Goal: Check status: Check status

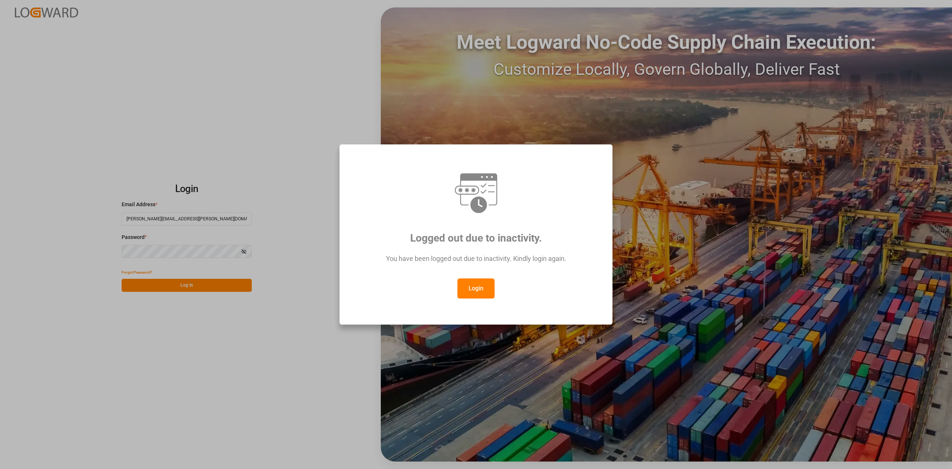
click at [487, 284] on button "Login" at bounding box center [476, 288] width 37 height 20
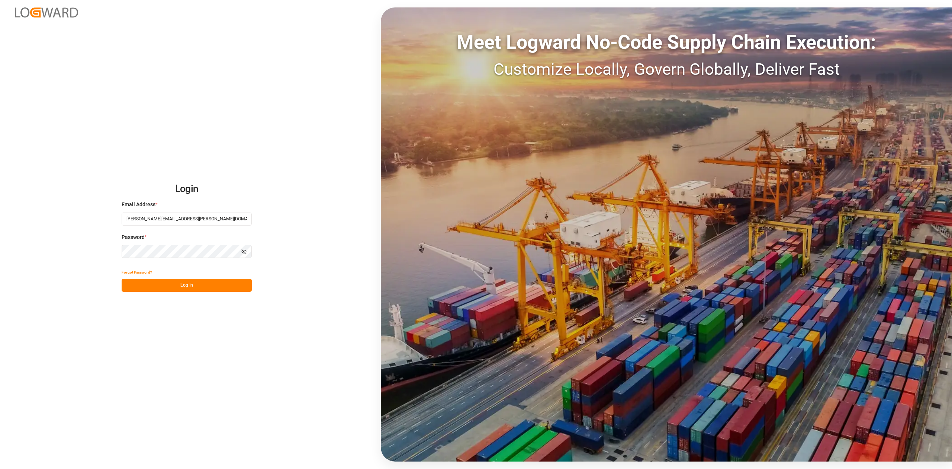
click at [161, 280] on button "Log In" at bounding box center [187, 285] width 130 height 13
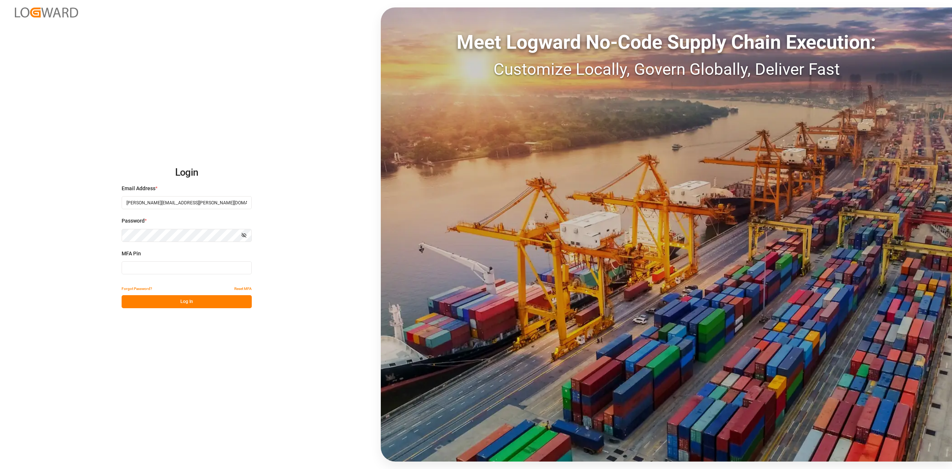
click at [140, 263] on input at bounding box center [187, 267] width 130 height 13
click at [147, 264] on input at bounding box center [187, 267] width 130 height 13
type input "248414"
click at [187, 298] on button "Log In" at bounding box center [187, 301] width 130 height 13
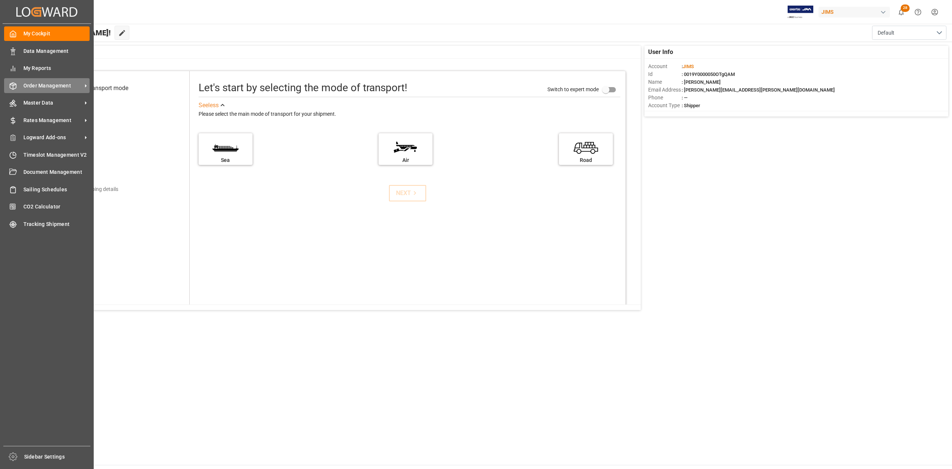
click at [55, 85] on span "Order Management" at bounding box center [52, 86] width 59 height 8
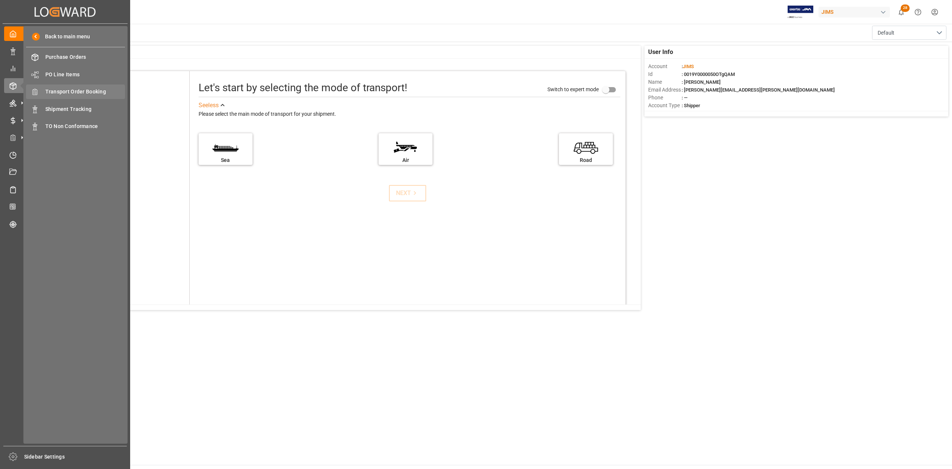
click at [94, 88] on span "Transport Order Booking" at bounding box center [85, 92] width 80 height 8
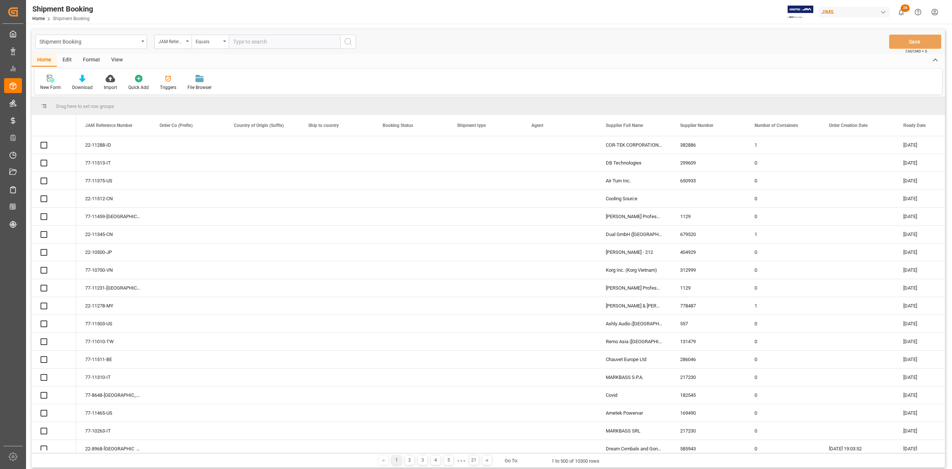
click at [311, 42] on input "text" at bounding box center [285, 42] width 112 height 14
paste input "77-10427-ID"
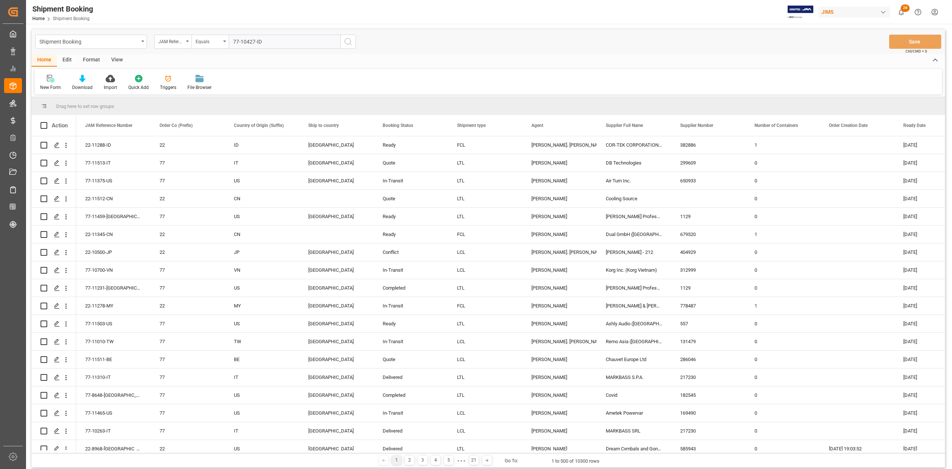
type input "77-10427-ID"
click at [345, 44] on icon "search button" at bounding box center [348, 41] width 9 height 9
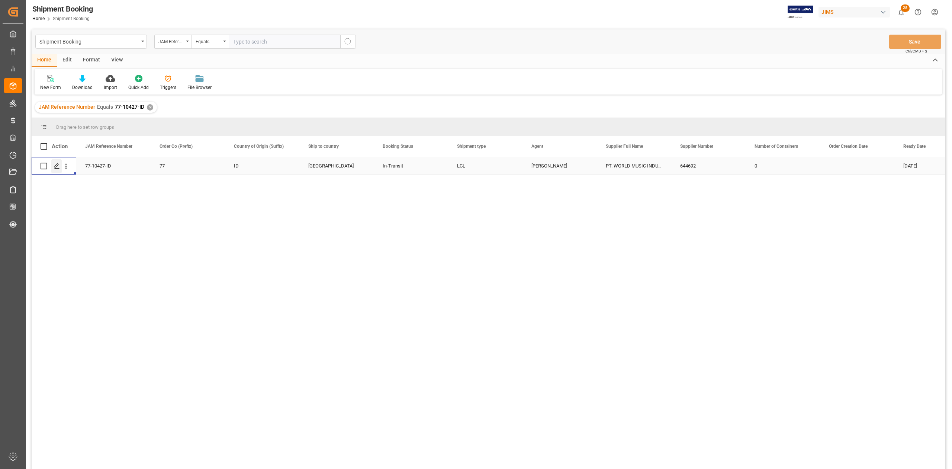
click at [57, 167] on icon "Press SPACE to select this row." at bounding box center [57, 166] width 6 height 6
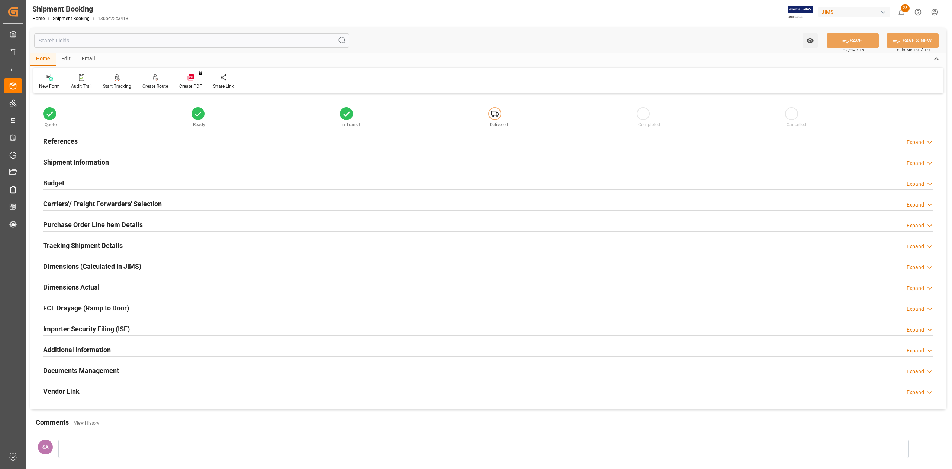
click at [73, 140] on h2 "References" at bounding box center [60, 141] width 35 height 10
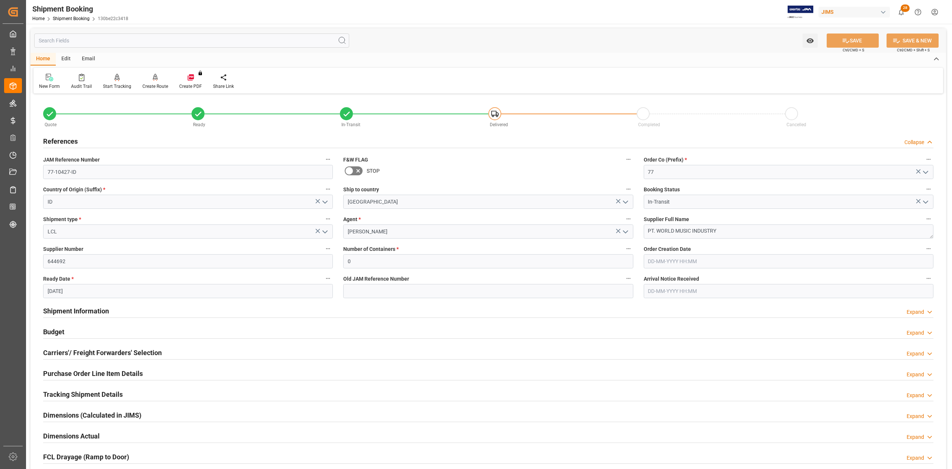
click at [73, 140] on h2 "References" at bounding box center [60, 141] width 35 height 10
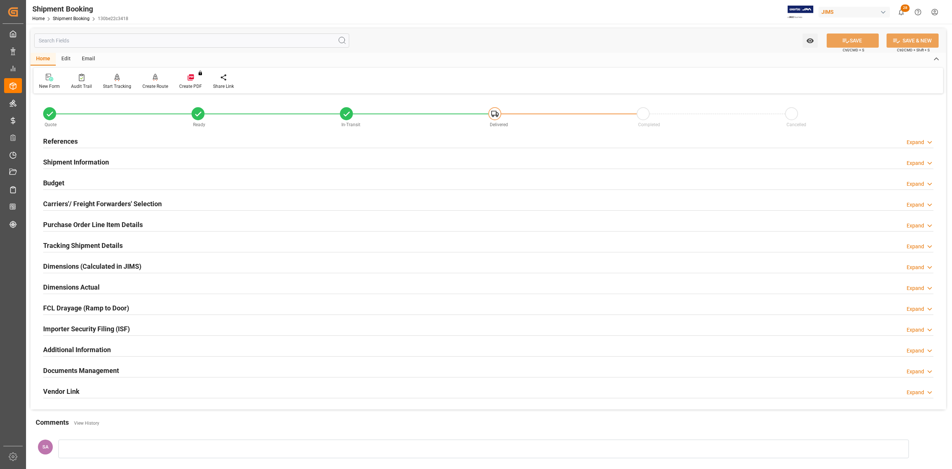
click at [106, 372] on h2 "Documents Management" at bounding box center [81, 370] width 76 height 10
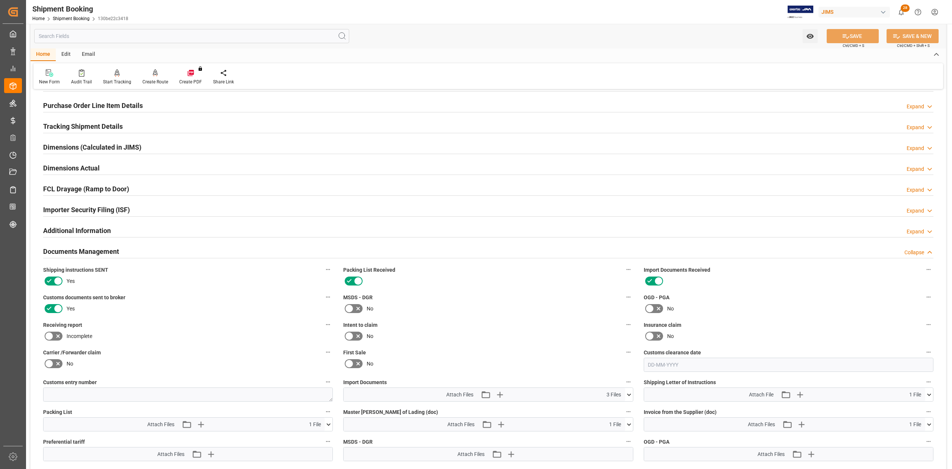
scroll to position [248, 0]
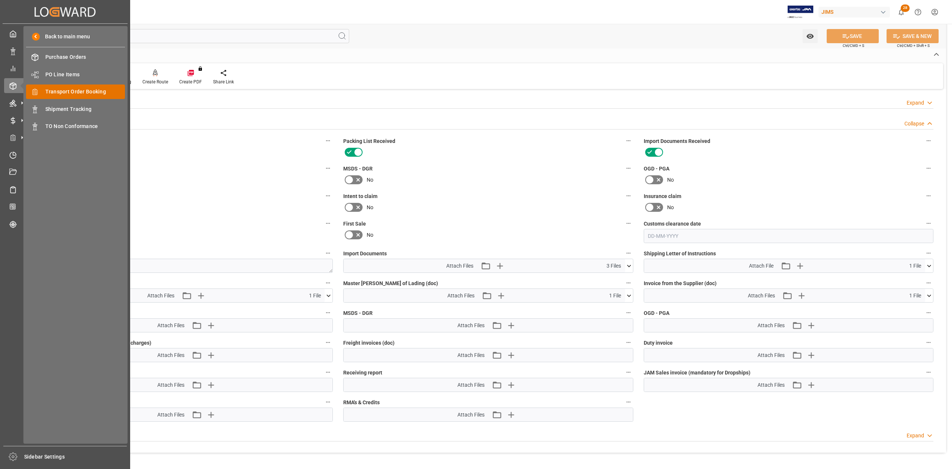
click at [74, 91] on span "Transport Order Booking" at bounding box center [85, 92] width 80 height 8
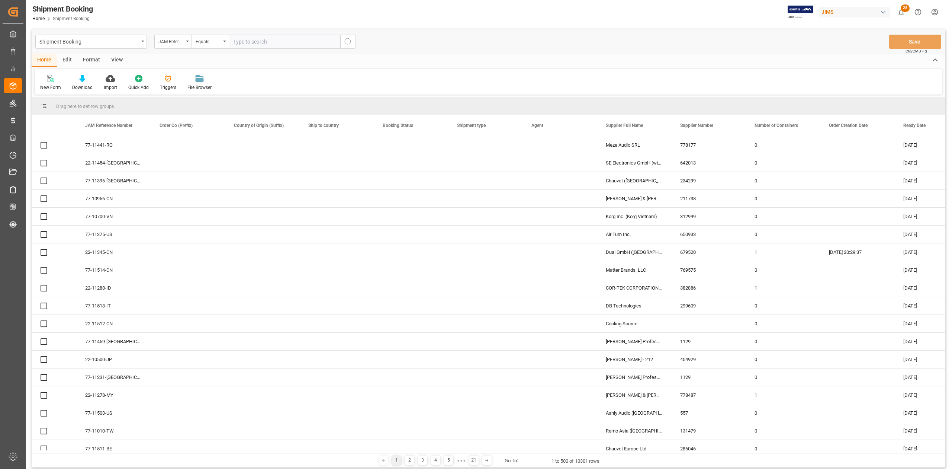
click at [297, 45] on input "text" at bounding box center [285, 42] width 112 height 14
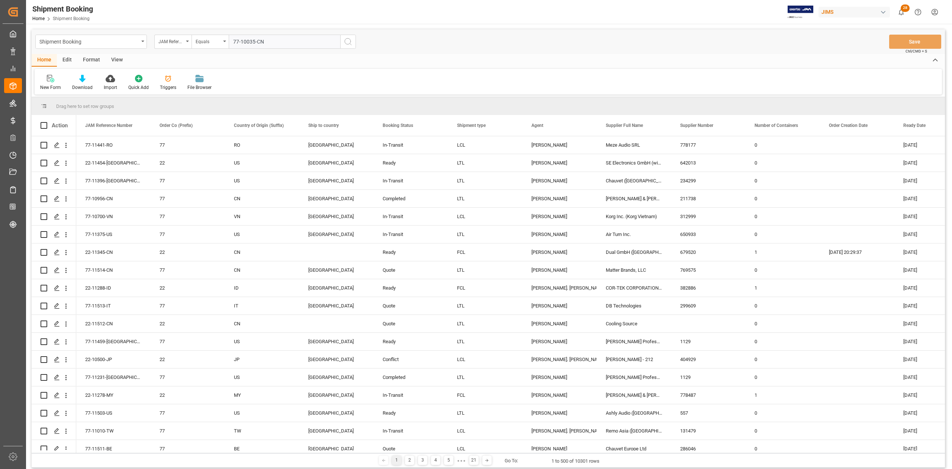
type input "77-10035-CN"
click at [347, 46] on button "search button" at bounding box center [348, 42] width 16 height 14
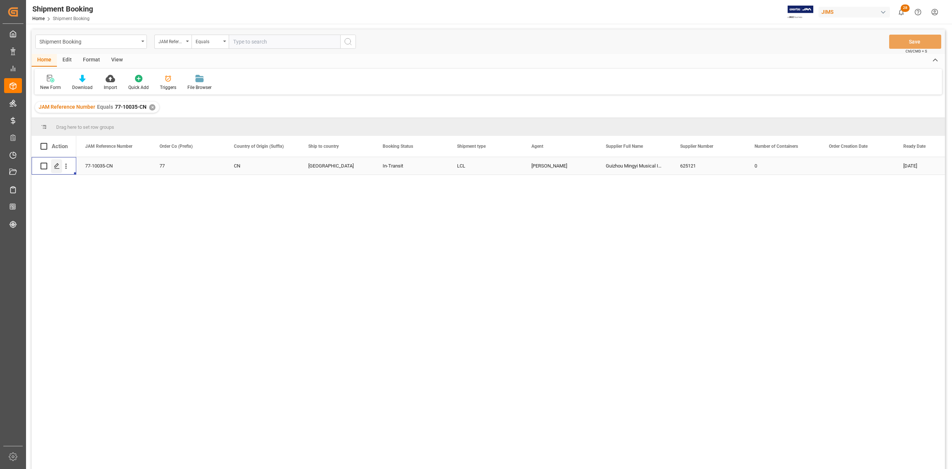
click at [58, 168] on icon "Press SPACE to select this row." at bounding box center [57, 166] width 6 height 6
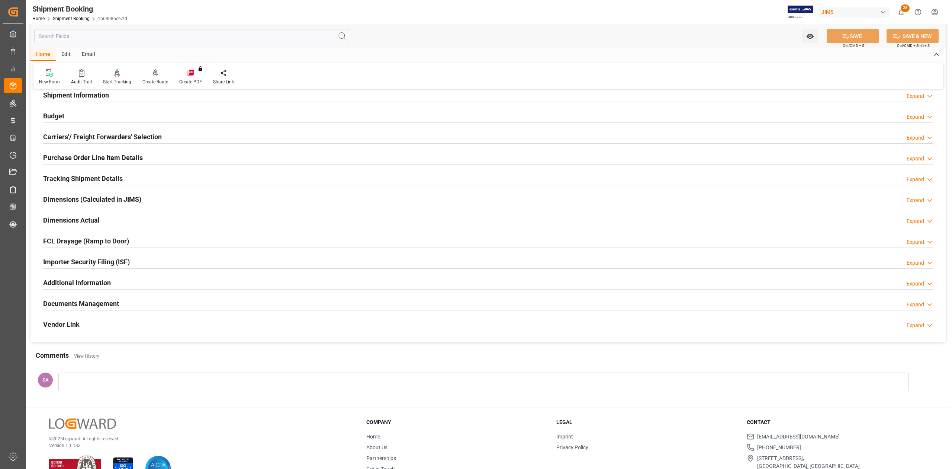
scroll to position [91, 0]
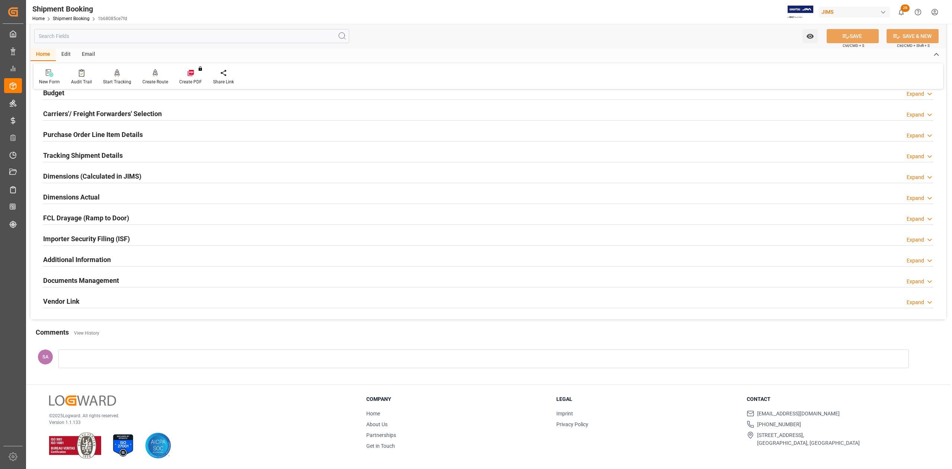
click at [102, 280] on h2 "Documents Management" at bounding box center [81, 280] width 76 height 10
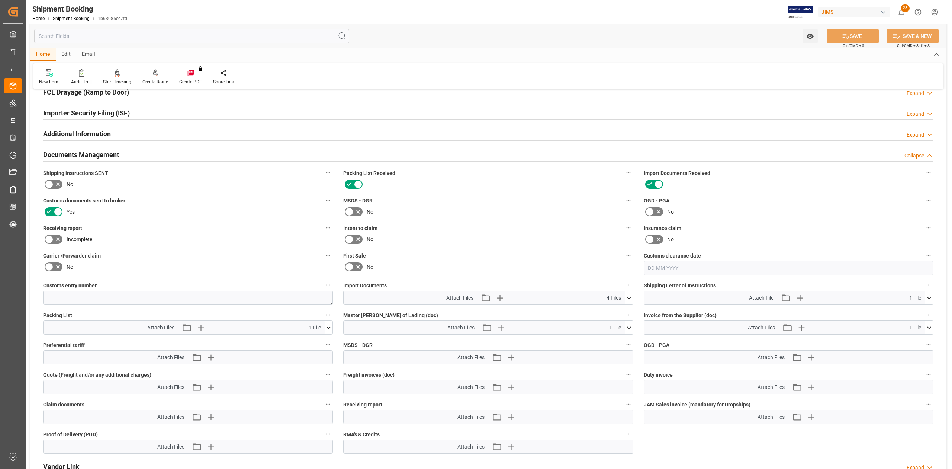
scroll to position [240, 0]
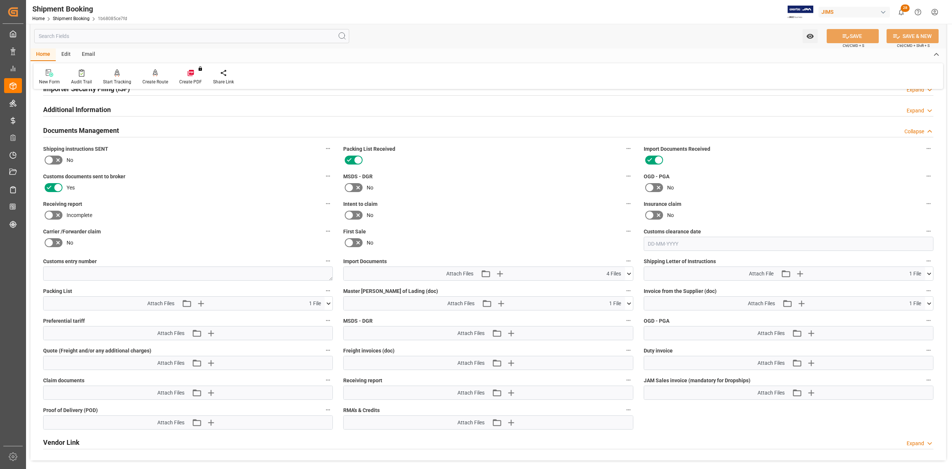
click at [630, 308] on button at bounding box center [629, 302] width 8 height 13
click at [623, 315] on icon at bounding box center [625, 317] width 8 height 8
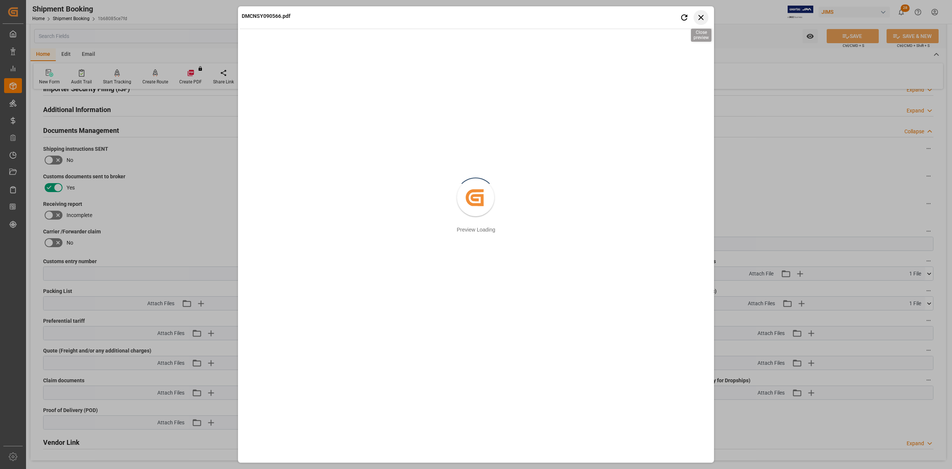
click at [704, 14] on icon "button" at bounding box center [701, 17] width 9 height 9
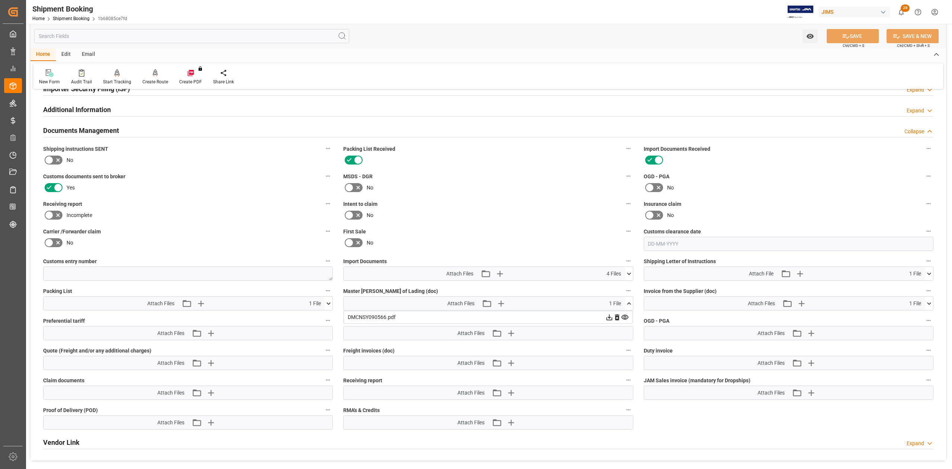
click at [614, 317] on icon at bounding box center [617, 317] width 8 height 8
click at [512, 304] on icon "button" at bounding box center [511, 303] width 12 height 12
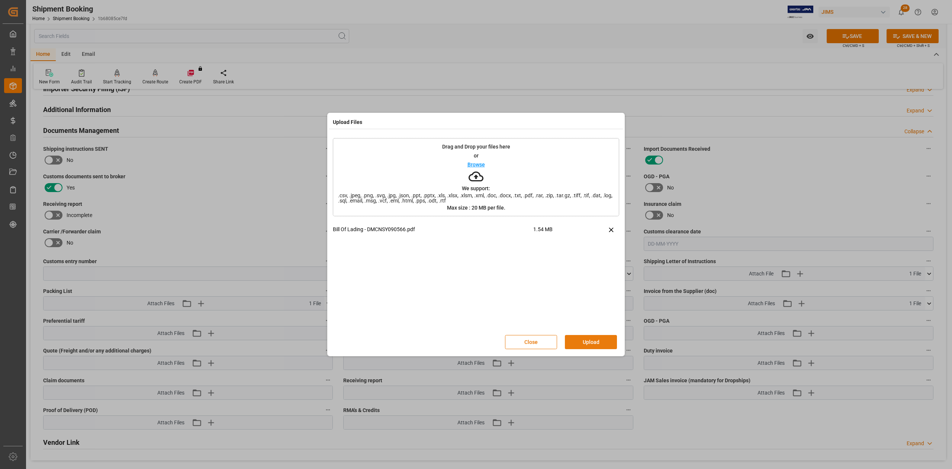
click at [588, 340] on button "Upload" at bounding box center [591, 342] width 52 height 14
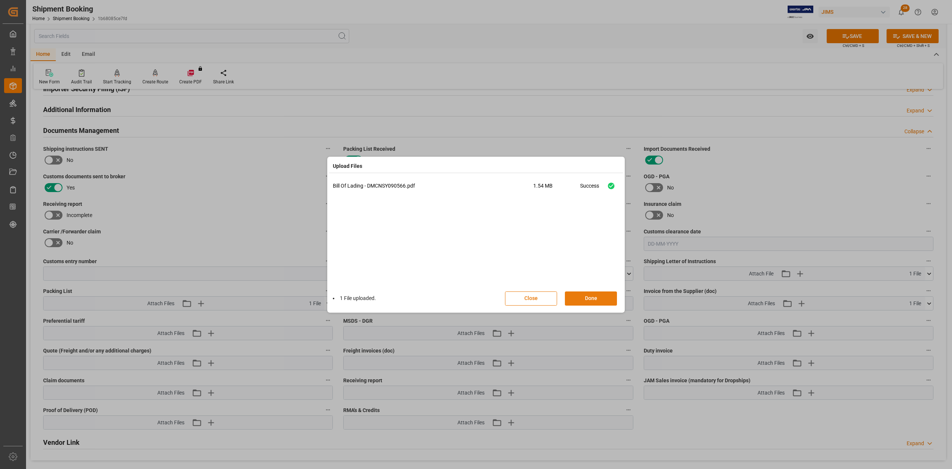
click at [593, 301] on button "Done" at bounding box center [591, 298] width 52 height 14
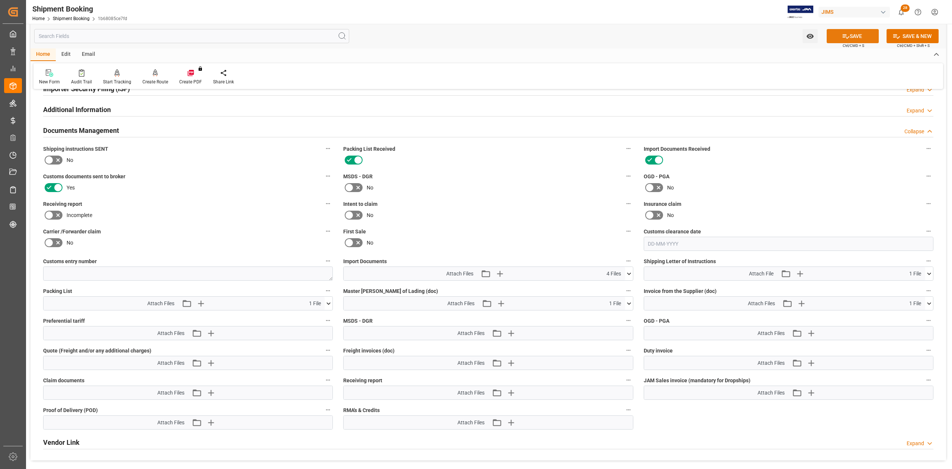
click at [839, 39] on button "SAVE" at bounding box center [853, 36] width 52 height 14
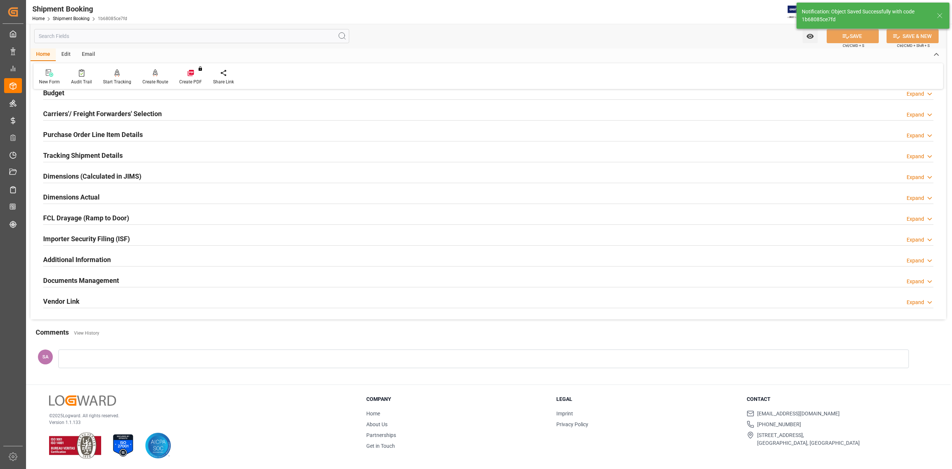
scroll to position [91, 0]
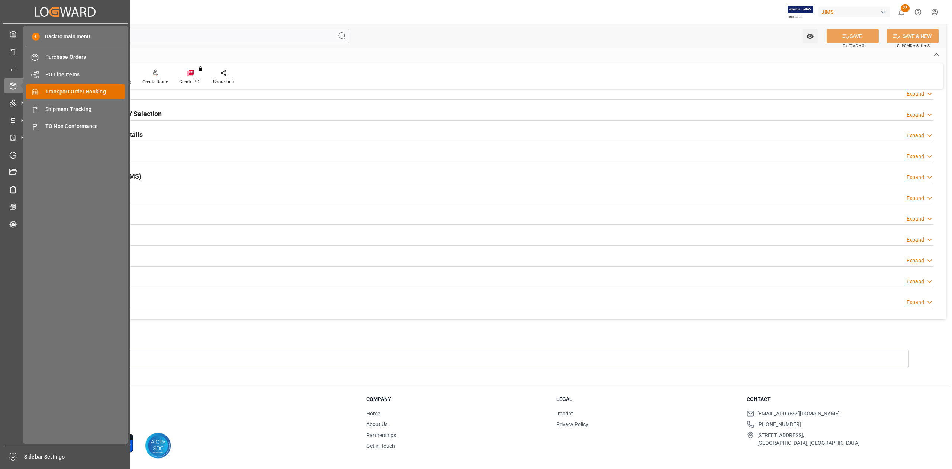
click at [80, 91] on span "Transport Order Booking" at bounding box center [85, 92] width 80 height 8
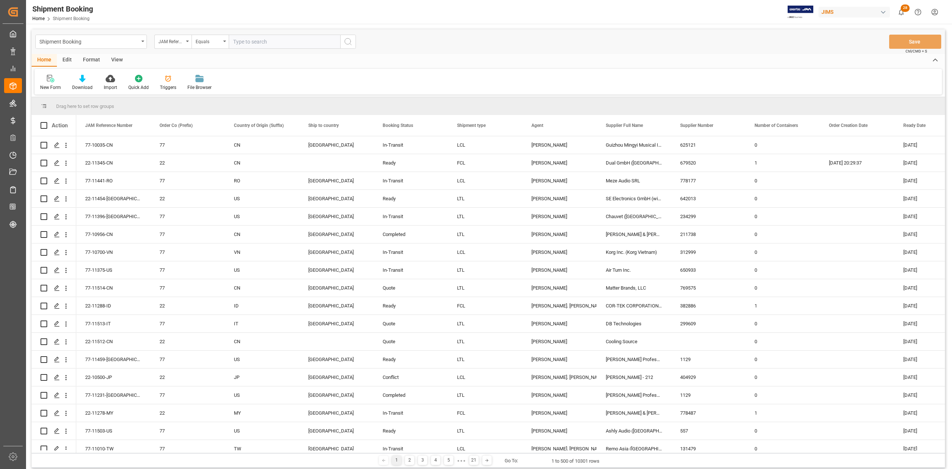
click at [277, 41] on input "text" at bounding box center [285, 42] width 112 height 14
type input "77-9402-CN"
click at [352, 44] on icon "search button" at bounding box center [348, 41] width 9 height 9
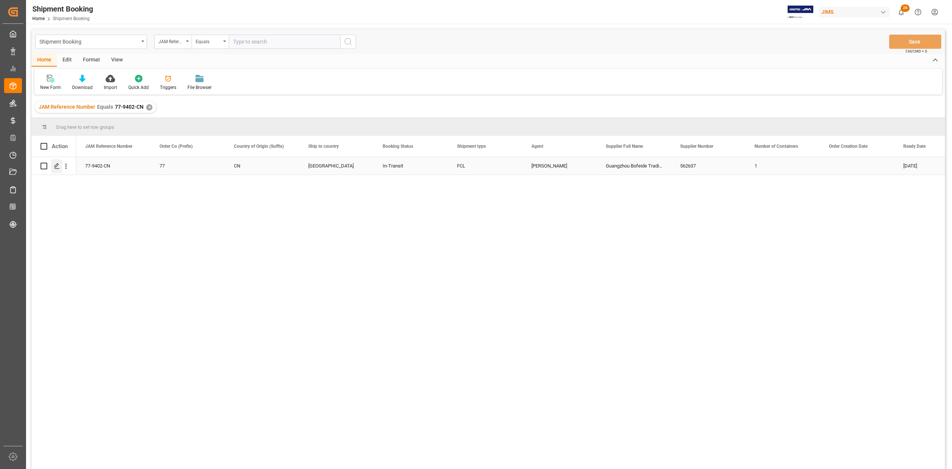
click at [57, 165] on polygon "Press SPACE to select this row." at bounding box center [57, 166] width 4 height 4
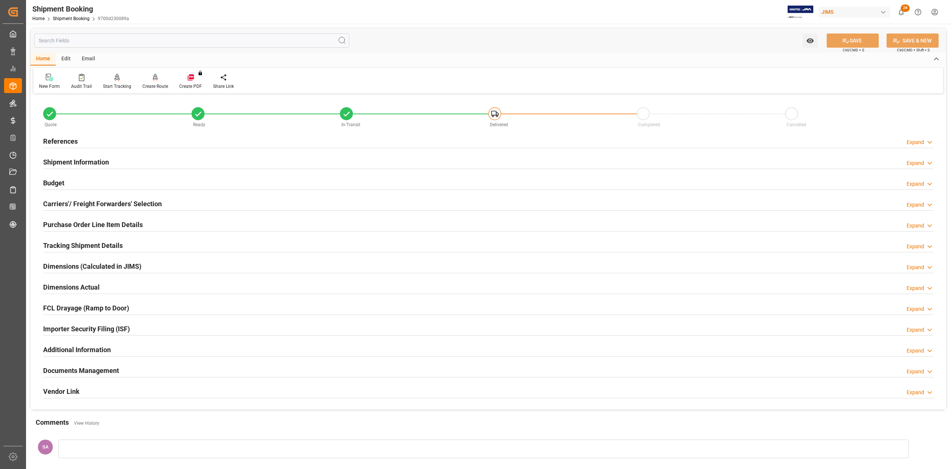
click at [99, 367] on h2 "Documents Management" at bounding box center [81, 370] width 76 height 10
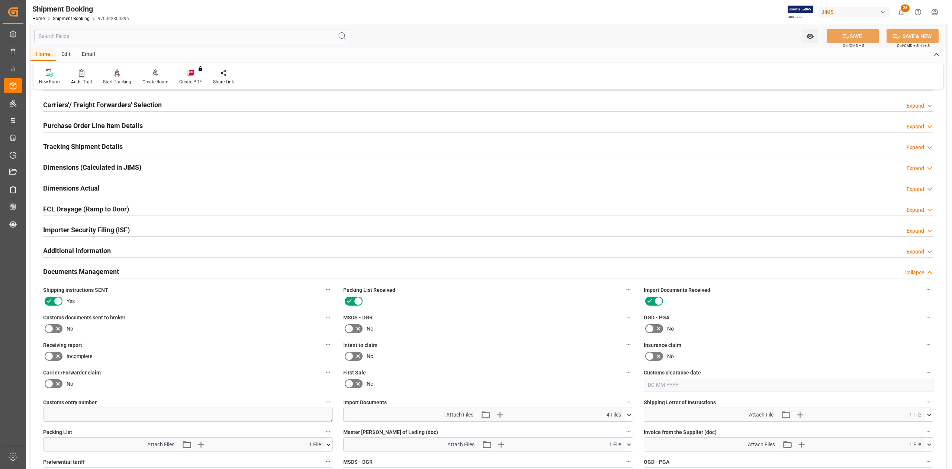
scroll to position [198, 0]
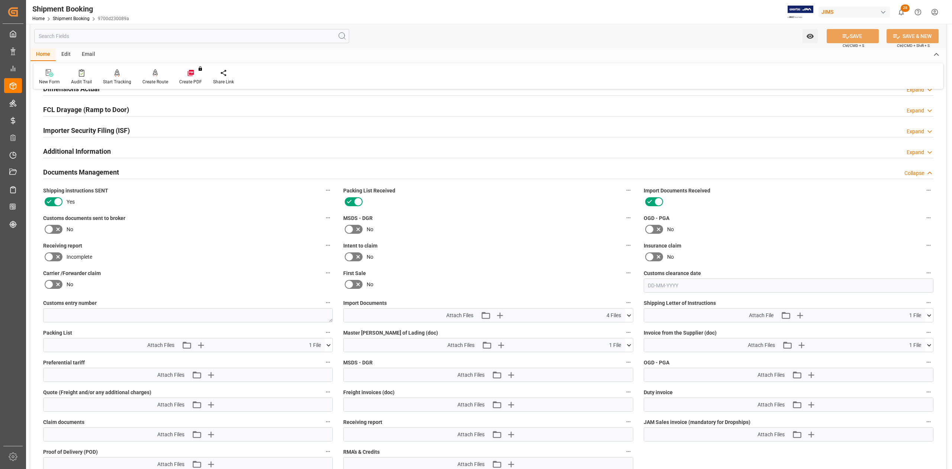
click at [630, 316] on icon at bounding box center [629, 315] width 8 height 8
click at [625, 353] on icon at bounding box center [625, 352] width 7 height 5
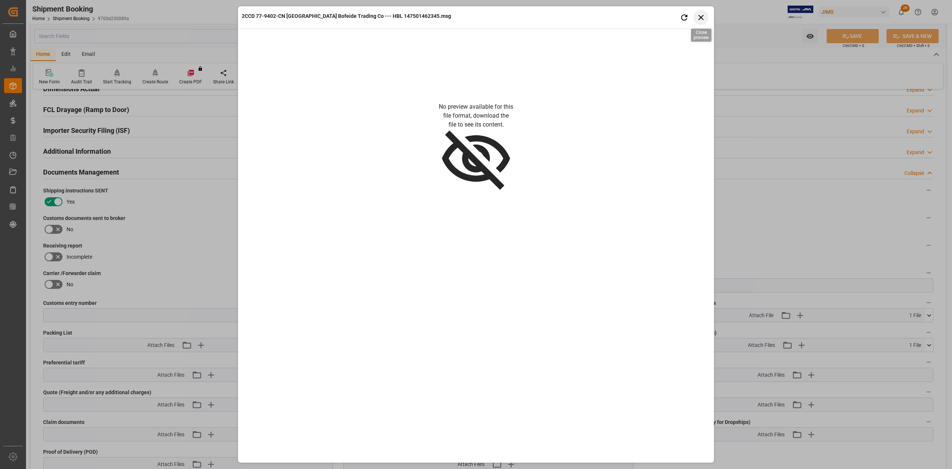
click at [699, 17] on icon "button" at bounding box center [701, 17] width 9 height 9
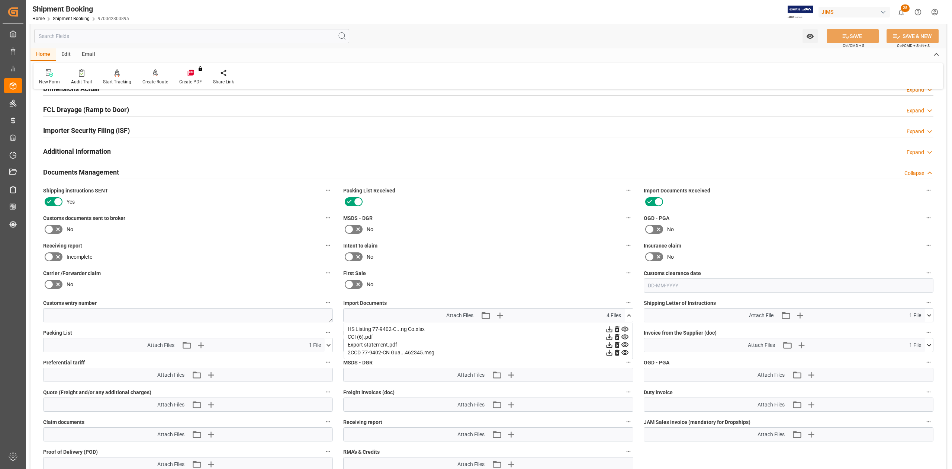
click at [408, 352] on div "2CCD 77-9402-CN Gua...462345.msg" at bounding box center [488, 353] width 281 height 8
click at [611, 352] on icon at bounding box center [610, 353] width 8 height 8
click at [50, 231] on icon at bounding box center [49, 229] width 9 height 9
click at [0, 0] on input "checkbox" at bounding box center [0, 0] width 0 height 0
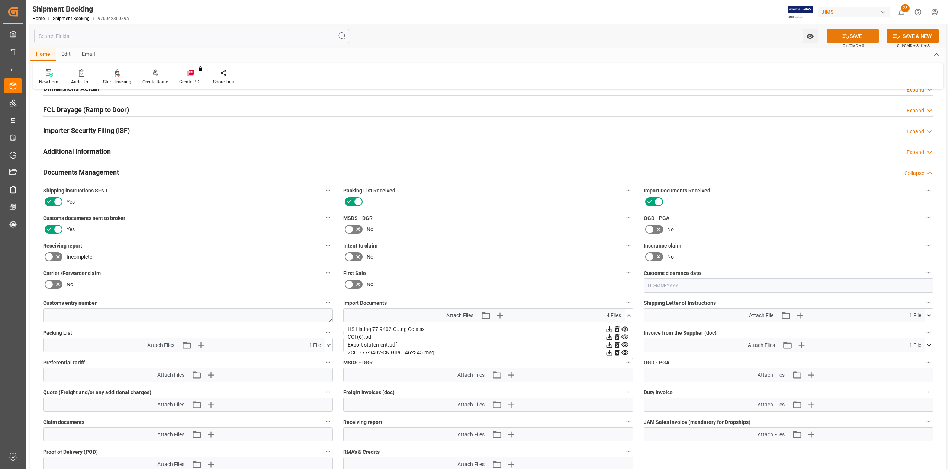
click at [840, 36] on button "SAVE" at bounding box center [853, 36] width 52 height 14
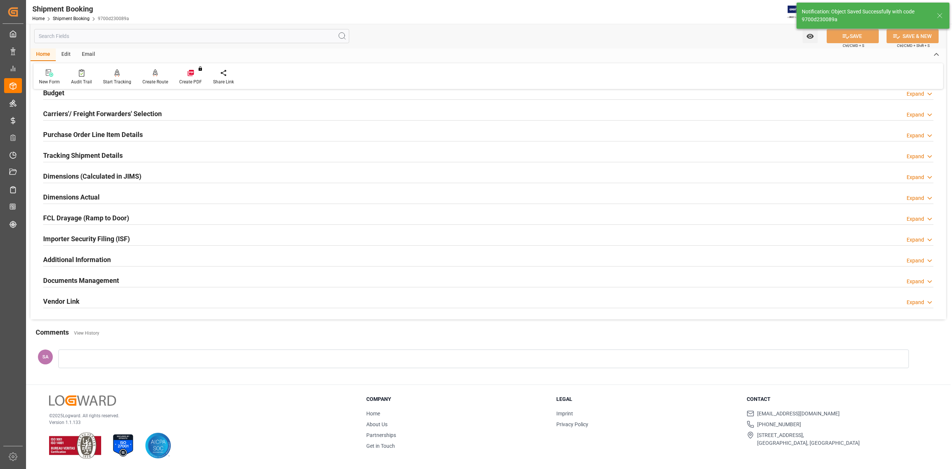
scroll to position [91, 0]
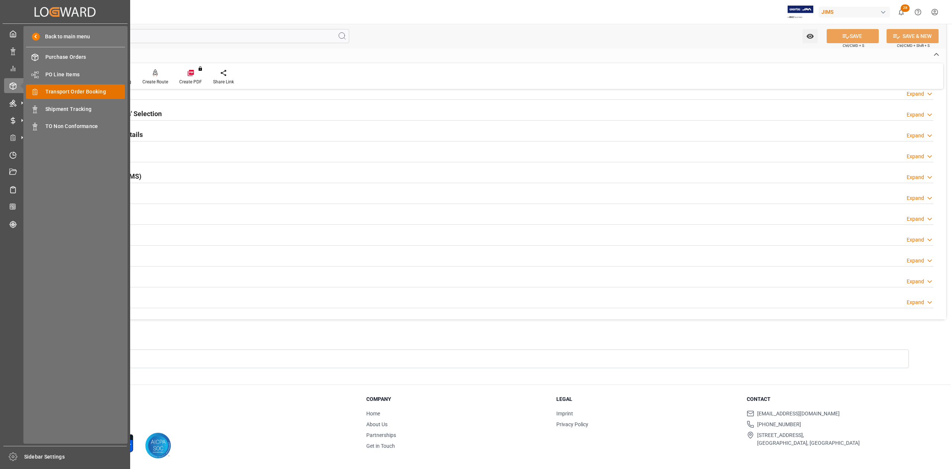
click at [71, 92] on span "Transport Order Booking" at bounding box center [85, 92] width 80 height 8
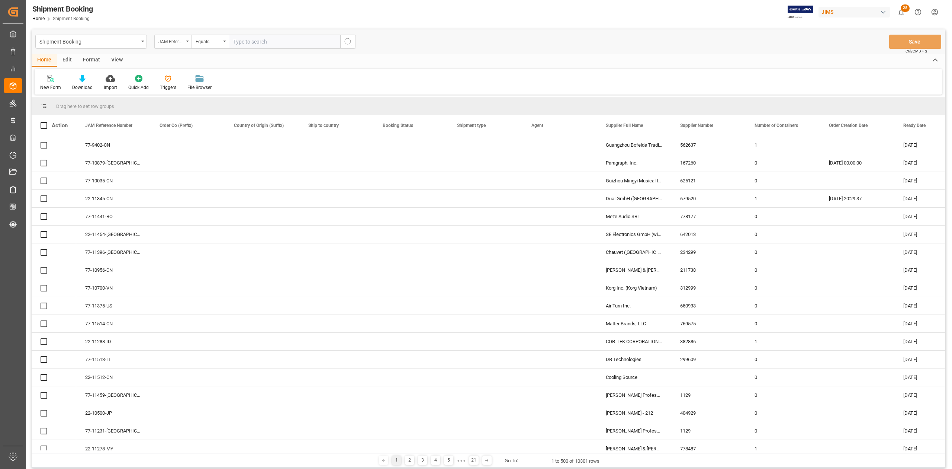
click at [181, 42] on div "JAM Reference Number" at bounding box center [170, 40] width 25 height 9
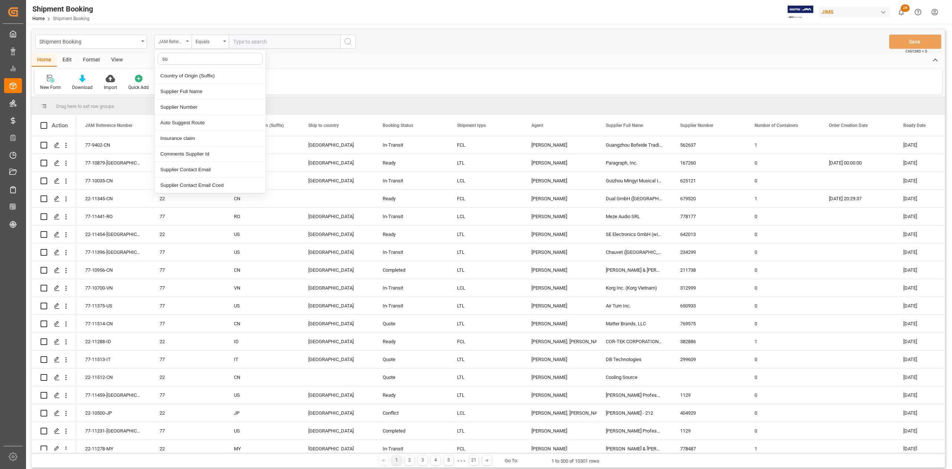
type input "sup"
click at [196, 93] on div "Supplier Number" at bounding box center [210, 92] width 111 height 16
click at [274, 43] on input "text" at bounding box center [285, 42] width 112 height 14
paste input "585996"
type input "585996"
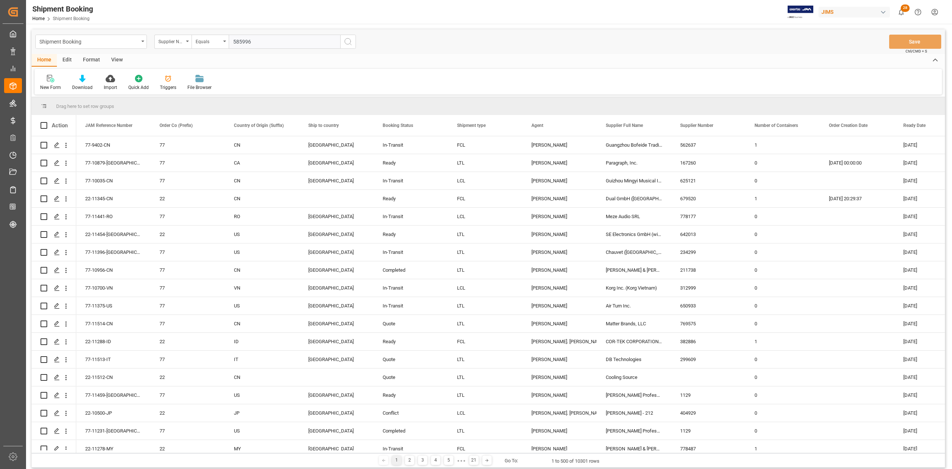
click at [350, 42] on icon "search button" at bounding box center [348, 41] width 9 height 9
